Goal: Obtain resource: Obtain resource

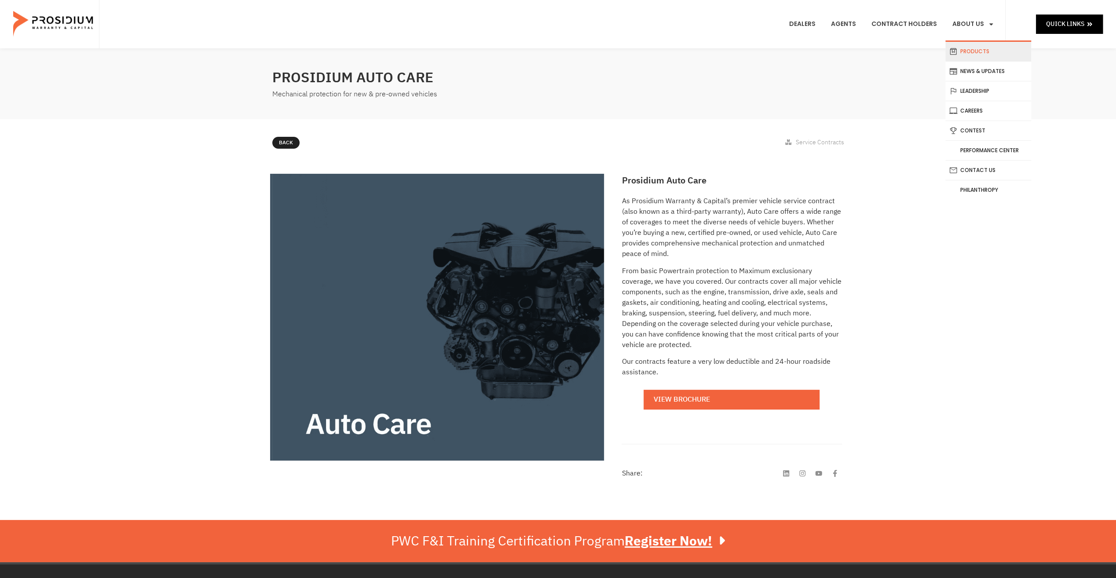
click at [982, 45] on link "Products" at bounding box center [988, 51] width 86 height 19
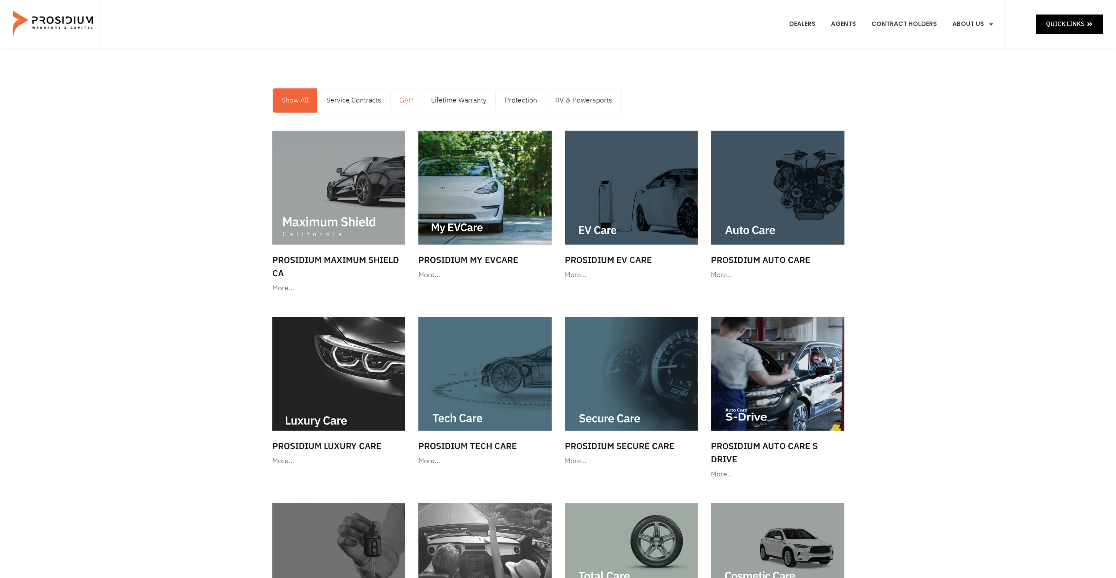
click at [412, 100] on link "GAP" at bounding box center [405, 100] width 31 height 24
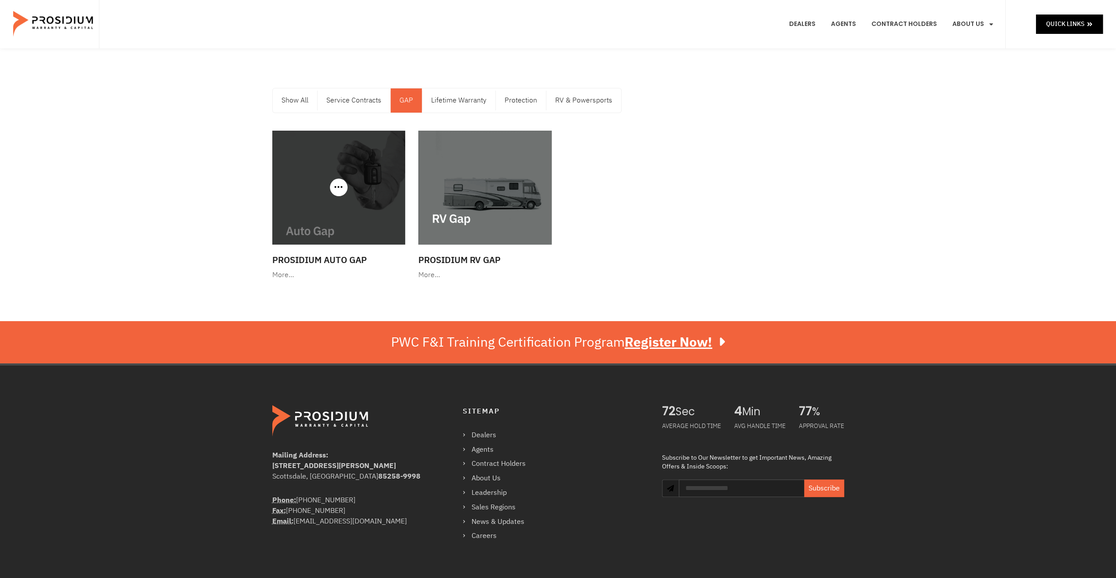
click at [340, 261] on h3 "Prosidium Auto Gap" at bounding box center [338, 259] width 133 height 13
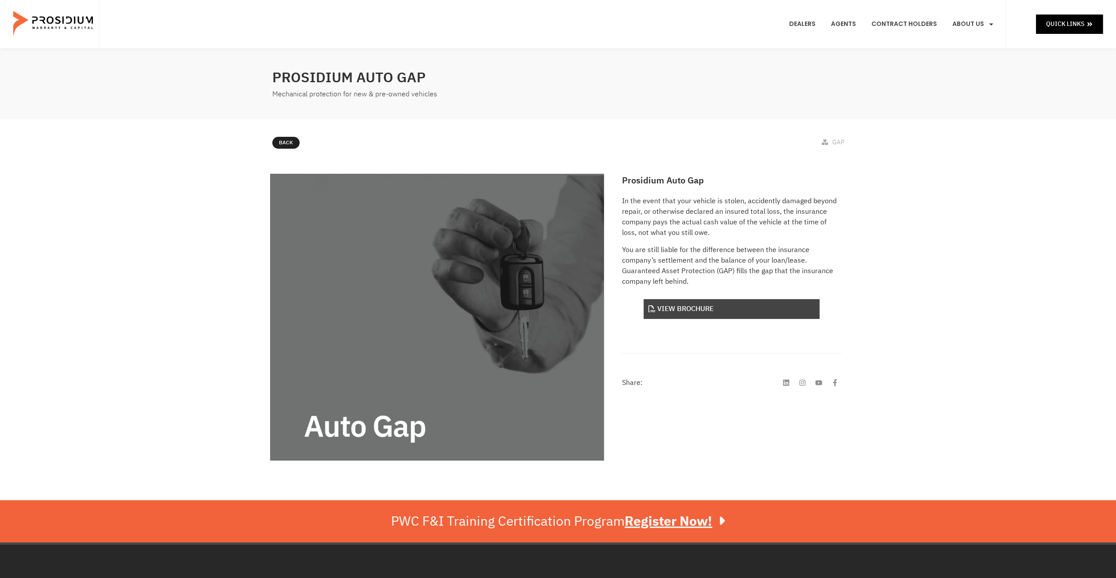
click at [675, 307] on link "View Brochure" at bounding box center [731, 309] width 176 height 20
